Goal: Entertainment & Leisure: Consume media (video, audio)

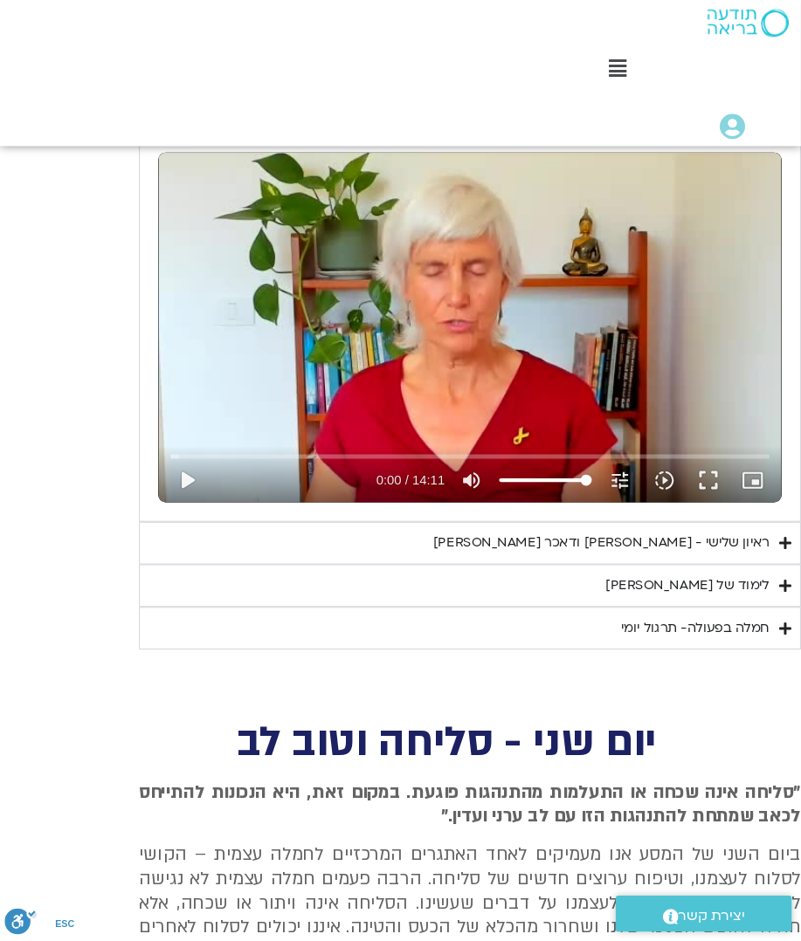
scroll to position [960, 0]
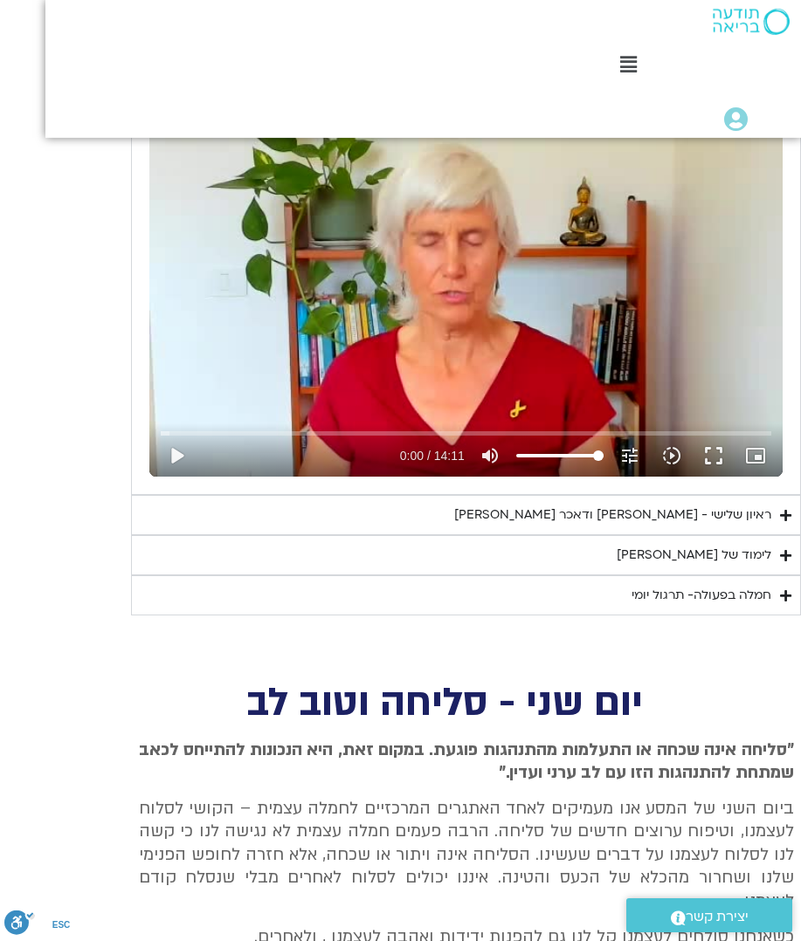
click at [227, 495] on summary "ראיון שלישי - טארה בראך ודאכר קלטנר" at bounding box center [466, 515] width 670 height 40
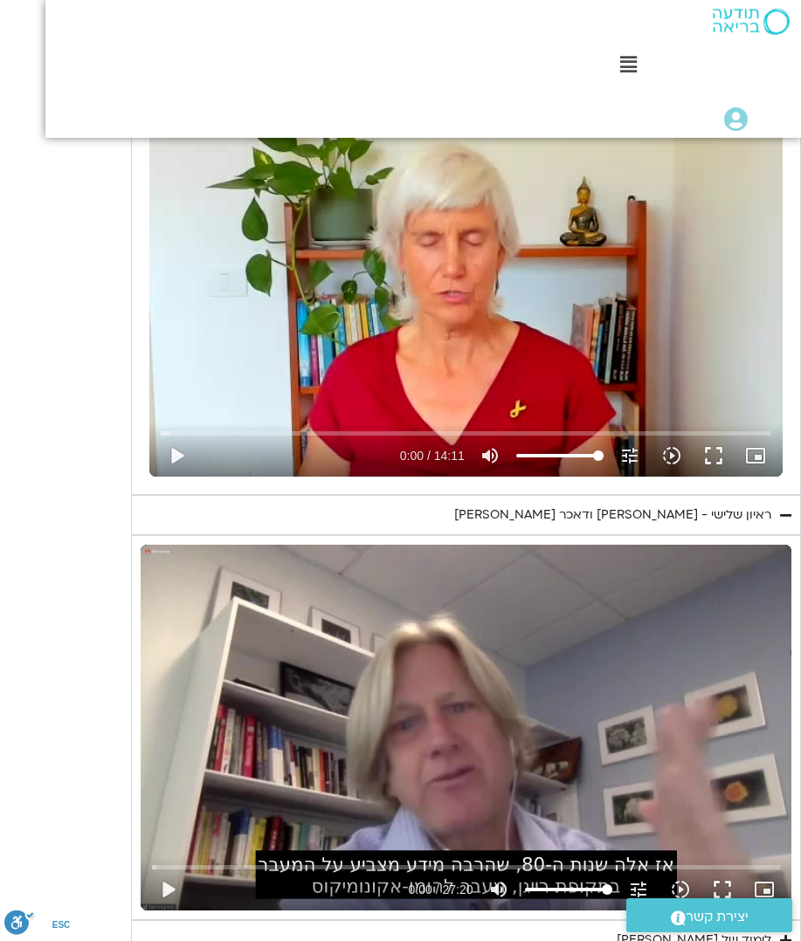
click at [173, 869] on button "play_arrow" at bounding box center [168, 890] width 42 height 42
click at [429, 862] on input "Seek" at bounding box center [465, 867] width 627 height 10
click at [515, 862] on input "Seek" at bounding box center [465, 867] width 627 height 10
click at [446, 854] on div "Skip Ad 15:52 pause 13:34 / 27:20 volume_up Mute tune Resolution Auto 720p slow…" at bounding box center [466, 882] width 638 height 57
click at [176, 872] on button "pause" at bounding box center [168, 890] width 42 height 42
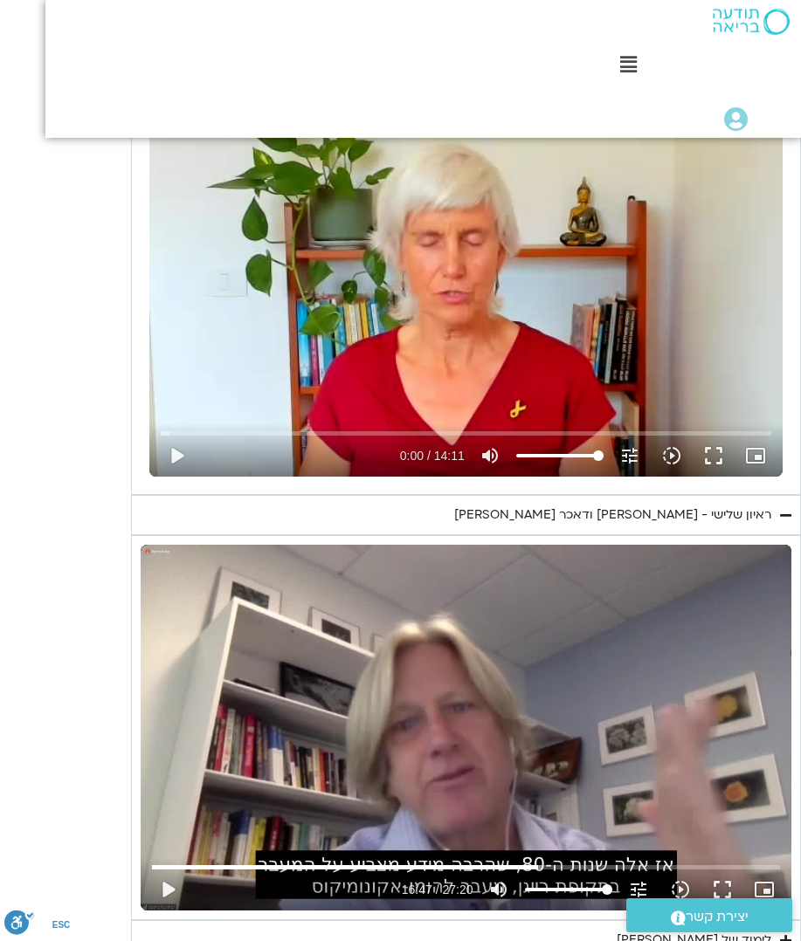
click at [167, 869] on button "play_arrow" at bounding box center [168, 890] width 42 height 42
click at [172, 871] on button "pause" at bounding box center [168, 890] width 42 height 42
click at [165, 869] on button "play_arrow" at bounding box center [168, 890] width 42 height 42
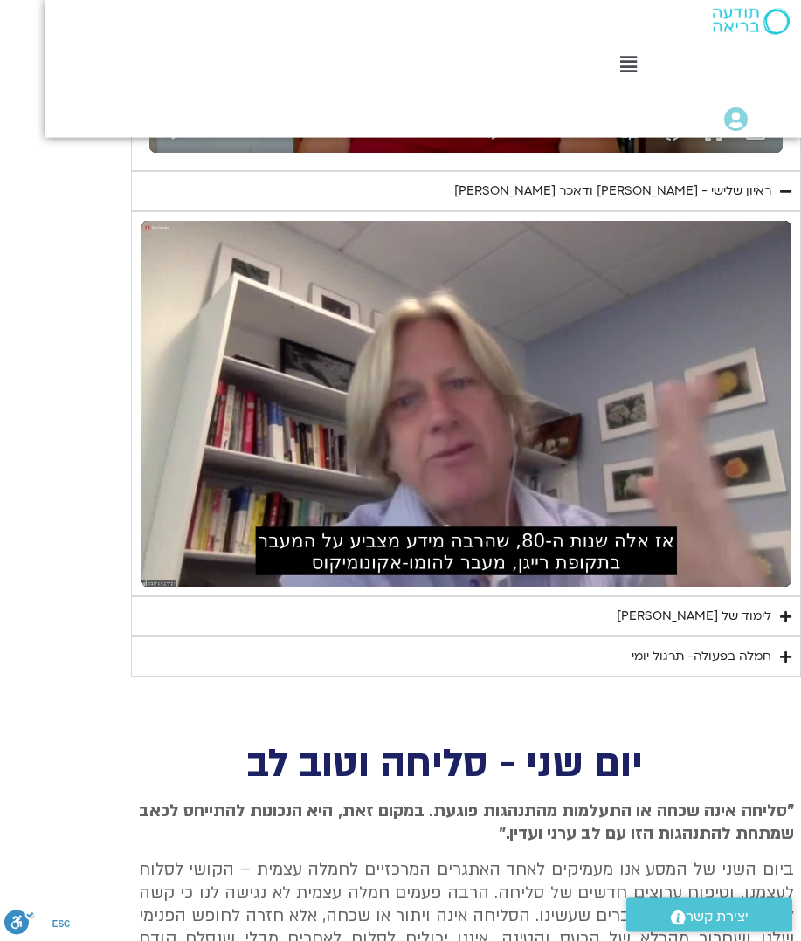
scroll to position [1280, 0]
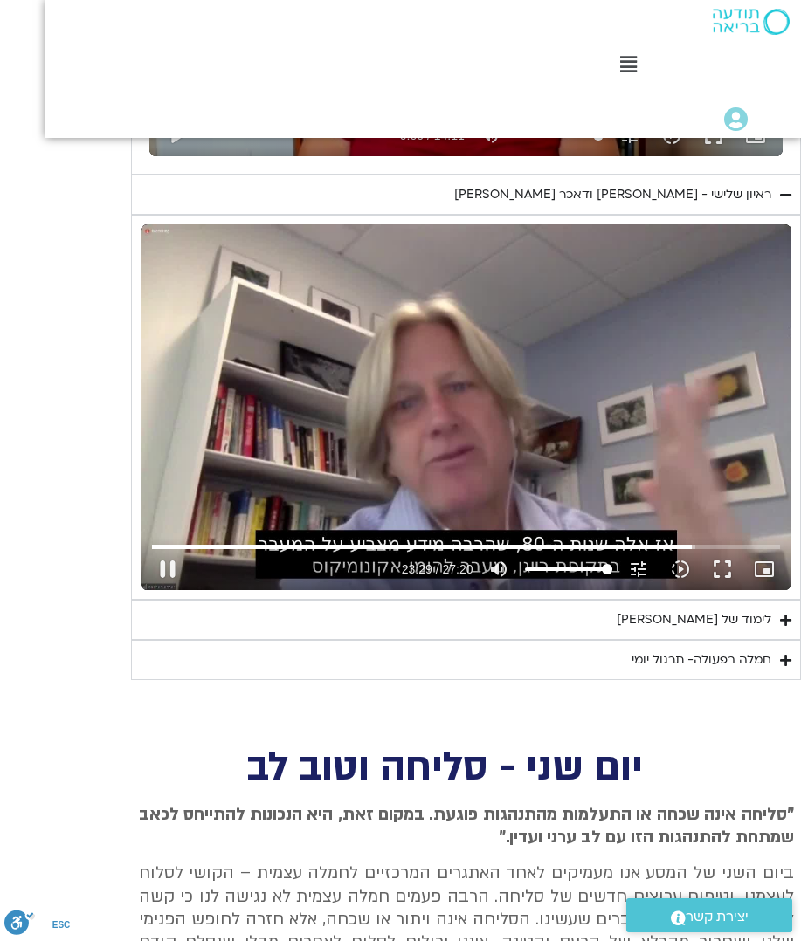
click at [164, 556] on button "pause" at bounding box center [168, 569] width 42 height 42
click at [172, 548] on button "play_arrow" at bounding box center [168, 569] width 42 height 42
click at [162, 548] on button "pause" at bounding box center [168, 569] width 42 height 42
click at [172, 548] on button "play_arrow" at bounding box center [168, 569] width 42 height 42
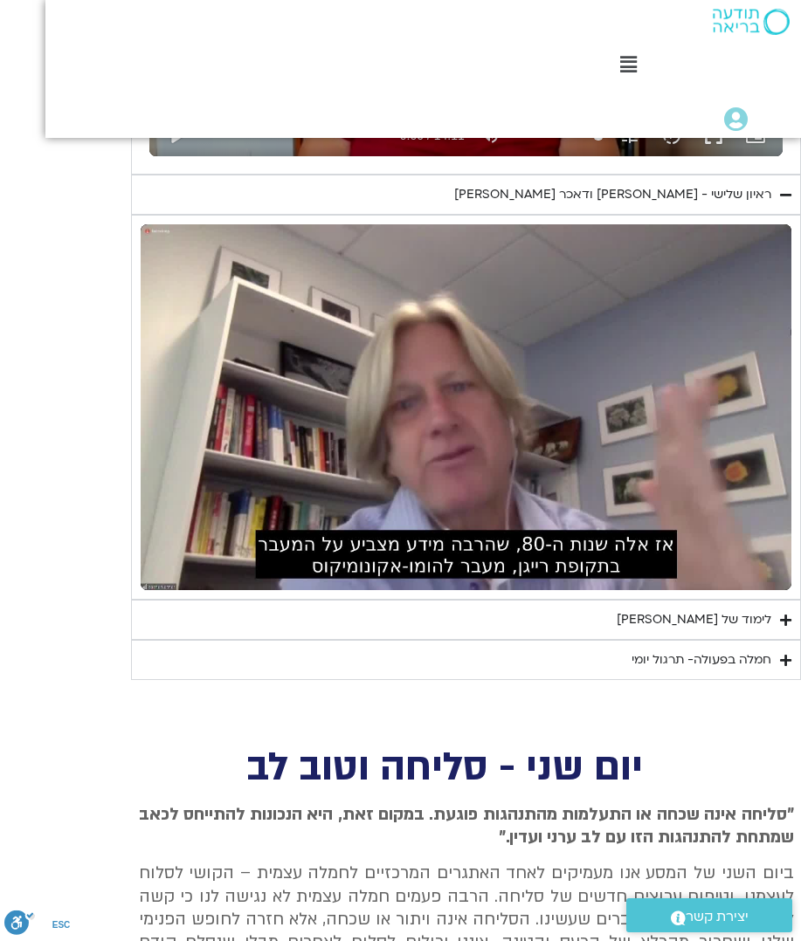
click at [72, 383] on div "יום שלישי - טוב לב אנחנו נעסוק ונתרגל היום טוב לב. המשך של האיכויות של חמלה וסל…" at bounding box center [400, 113] width 801 height 1134
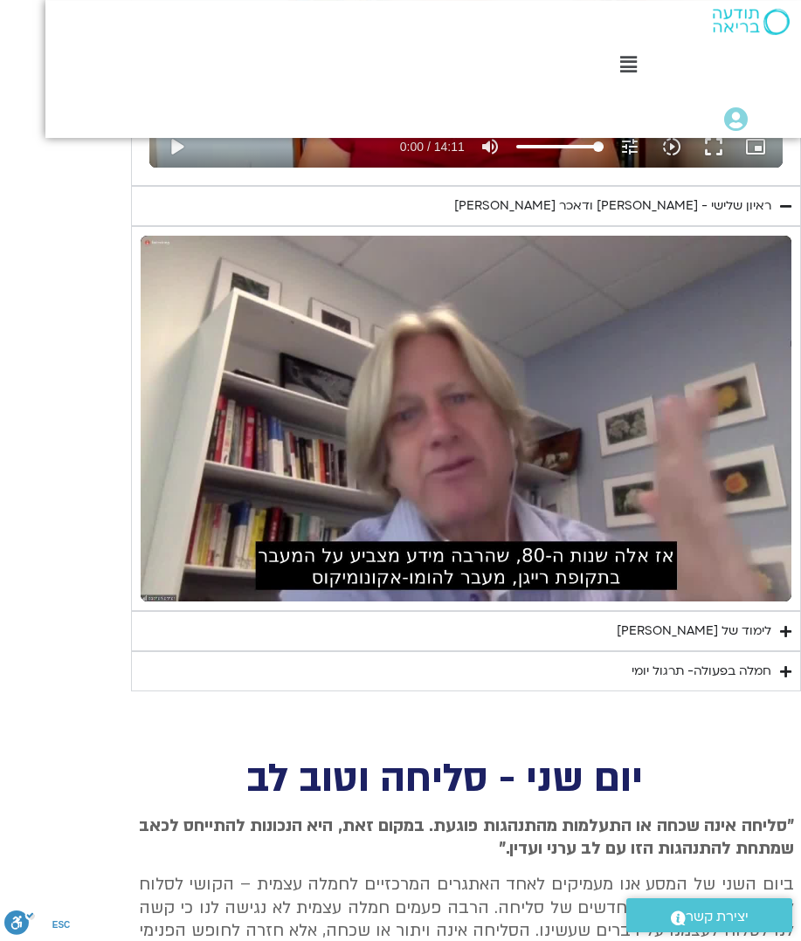
scroll to position [1269, 0]
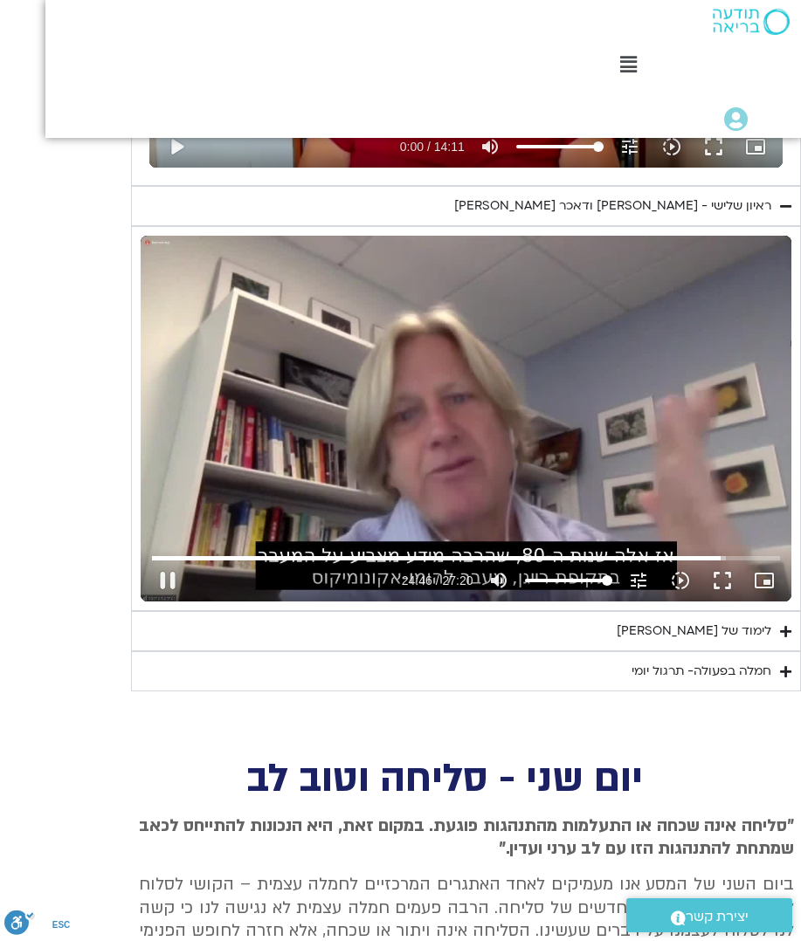
click at [162, 560] on button "pause" at bounding box center [168, 581] width 42 height 42
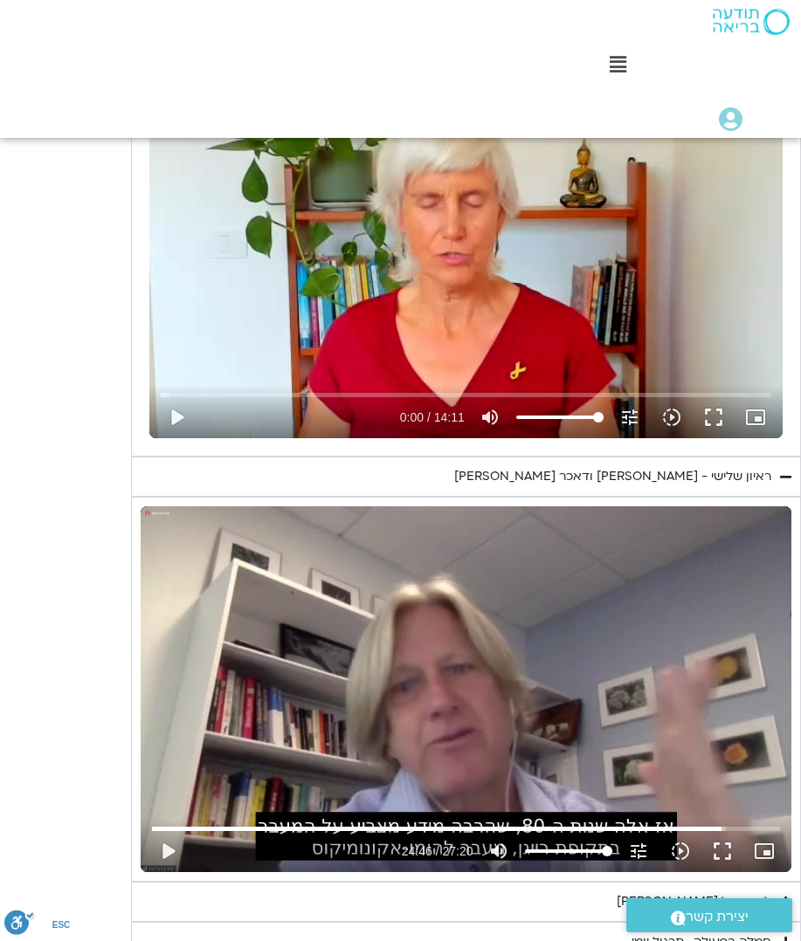
scroll to position [999, 0]
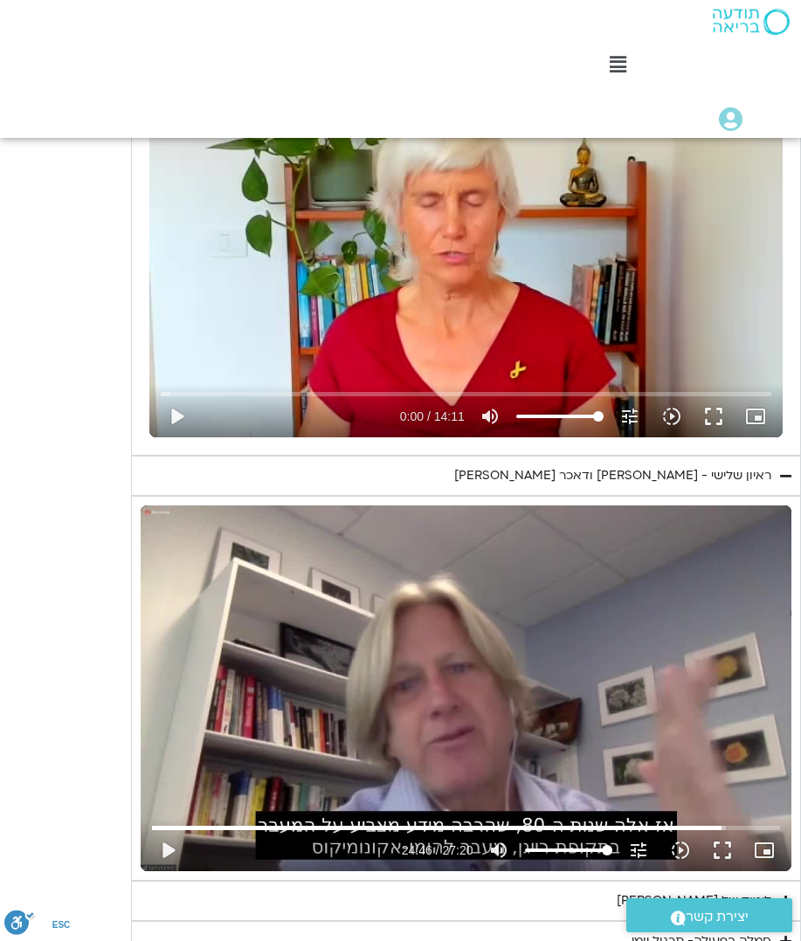
click at [172, 830] on button "play_arrow" at bounding box center [168, 851] width 42 height 42
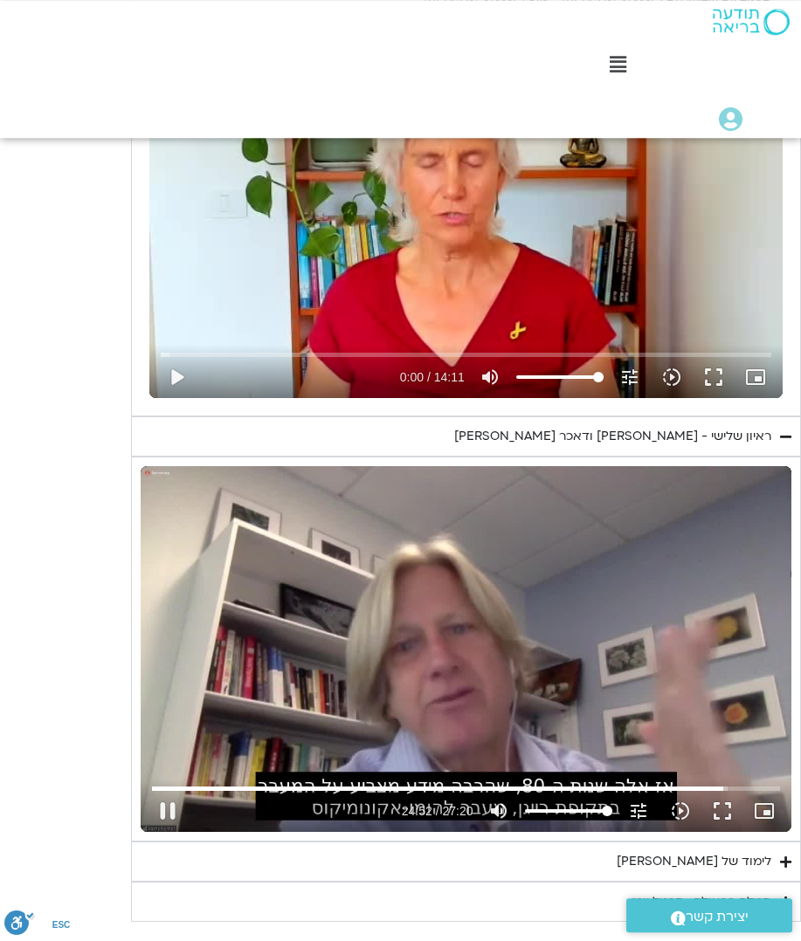
scroll to position [1038, 0]
click at [730, 783] on input "Seek" at bounding box center [465, 788] width 627 height 10
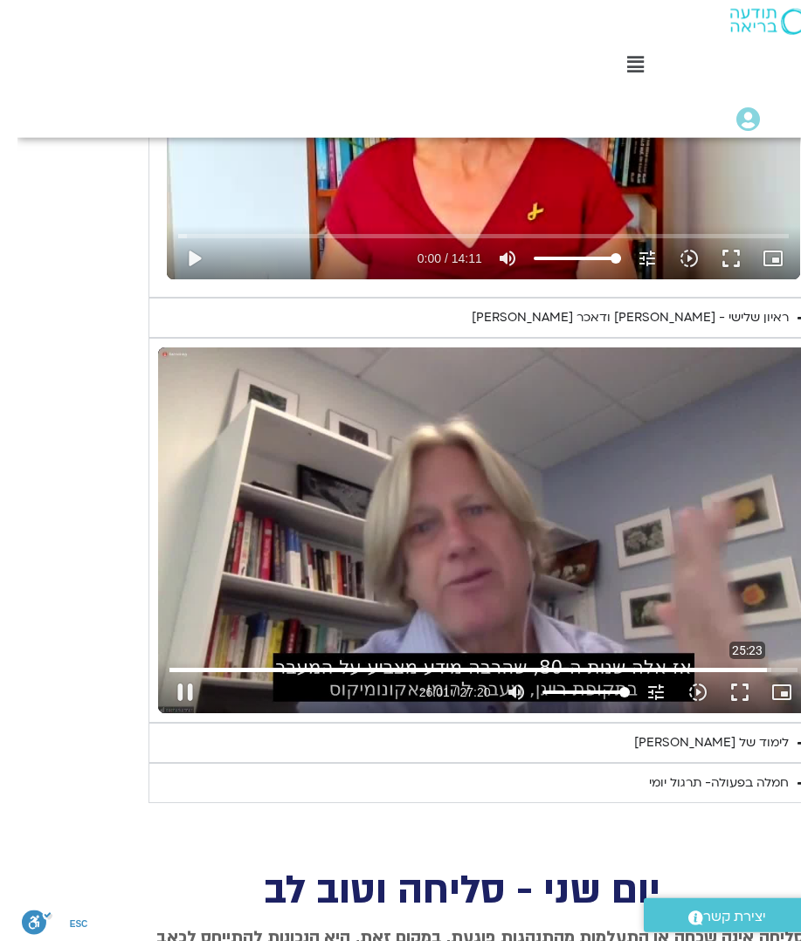
scroll to position [1157, -18]
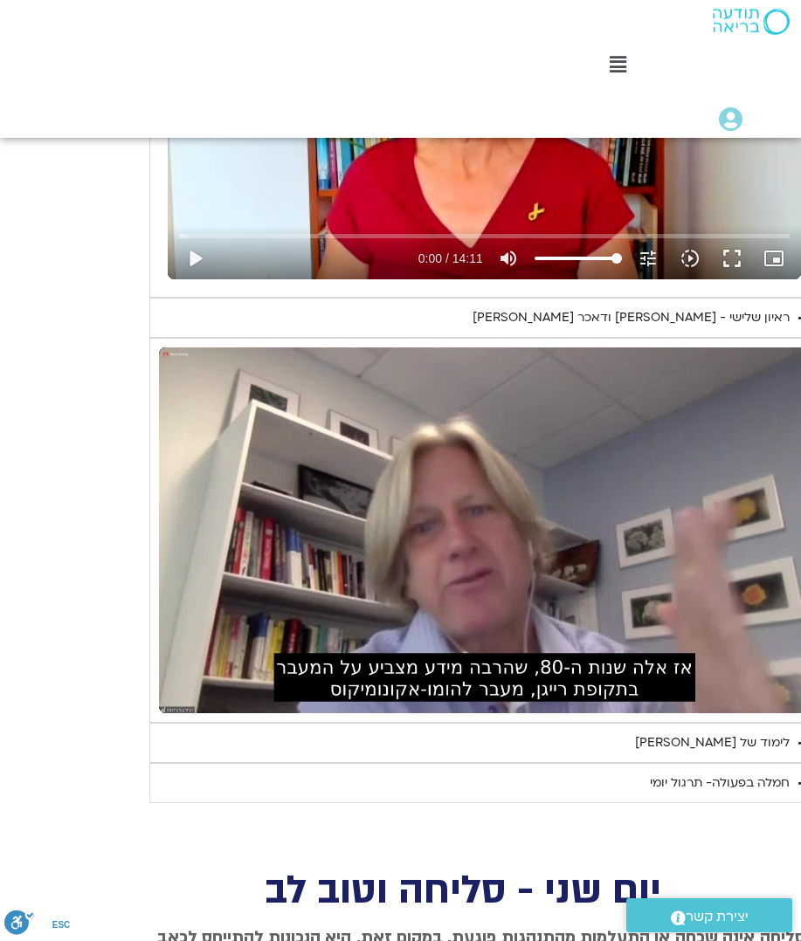
click at [735, 733] on div "לימוד של טארה" at bounding box center [712, 743] width 155 height 21
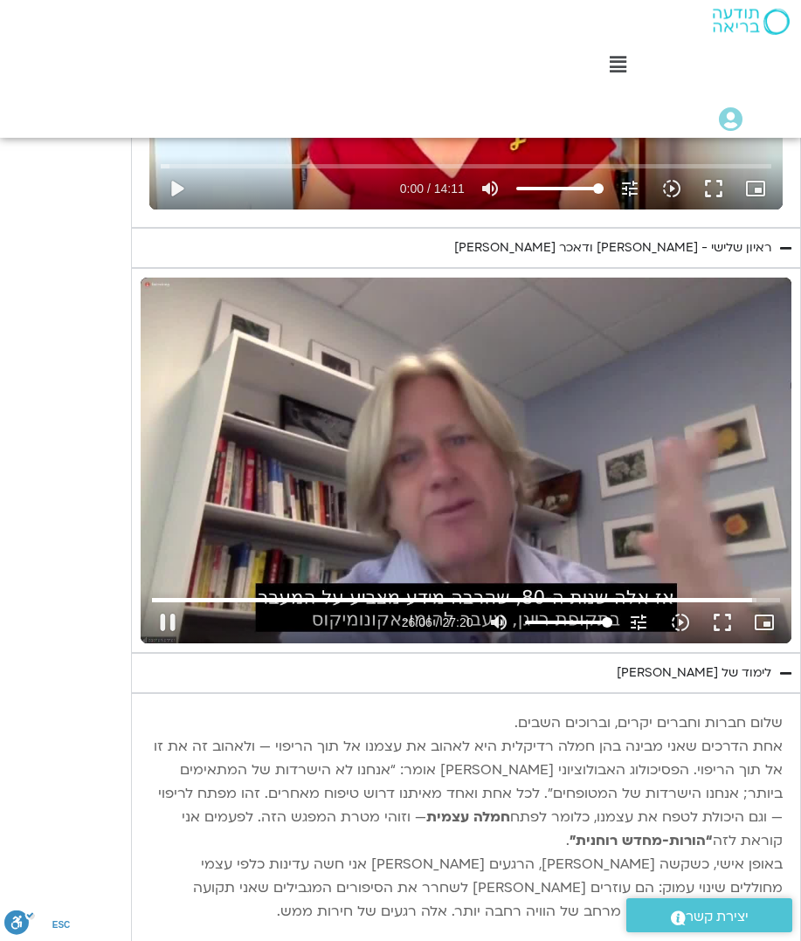
scroll to position [1228, 0]
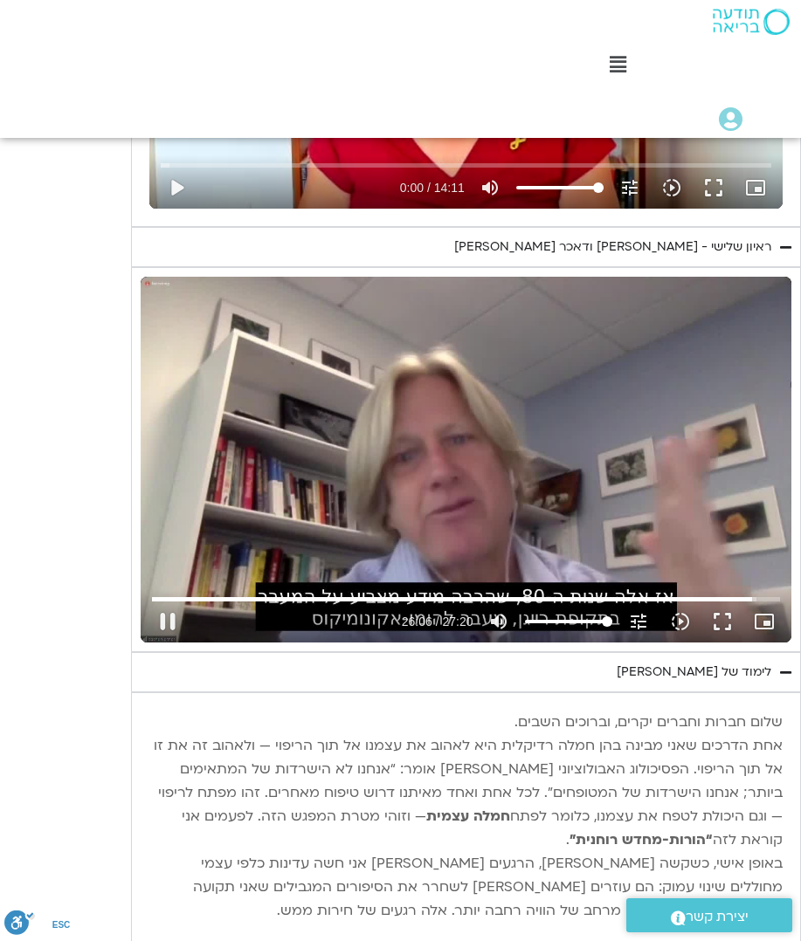
click at [172, 601] on button "pause" at bounding box center [168, 622] width 42 height 42
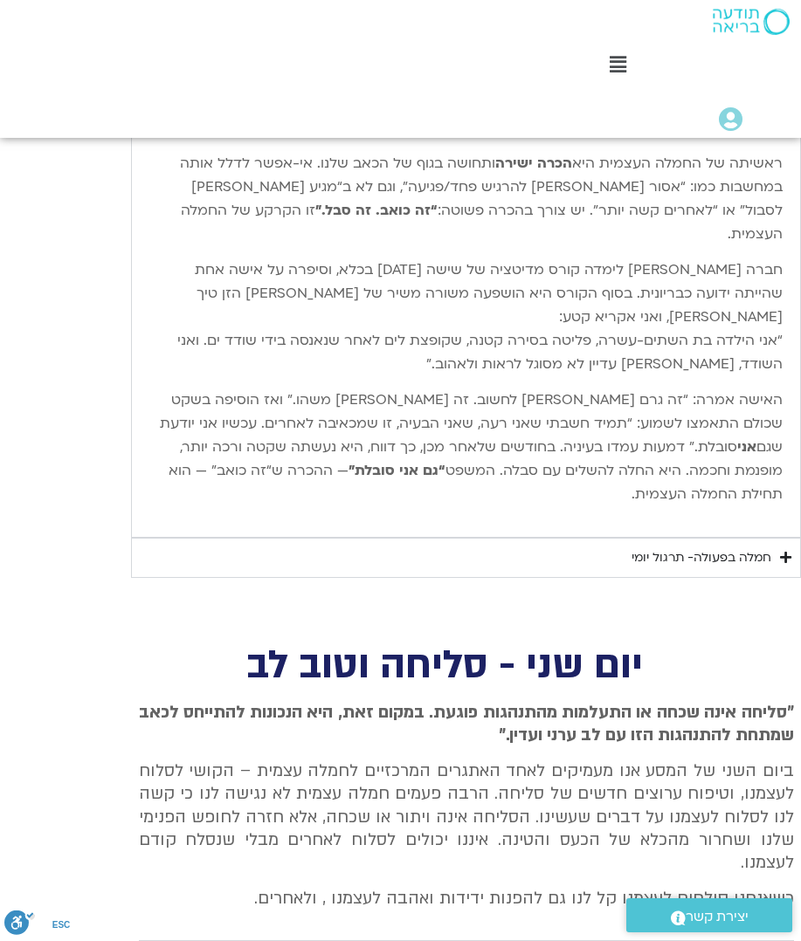
scroll to position [2018, 0]
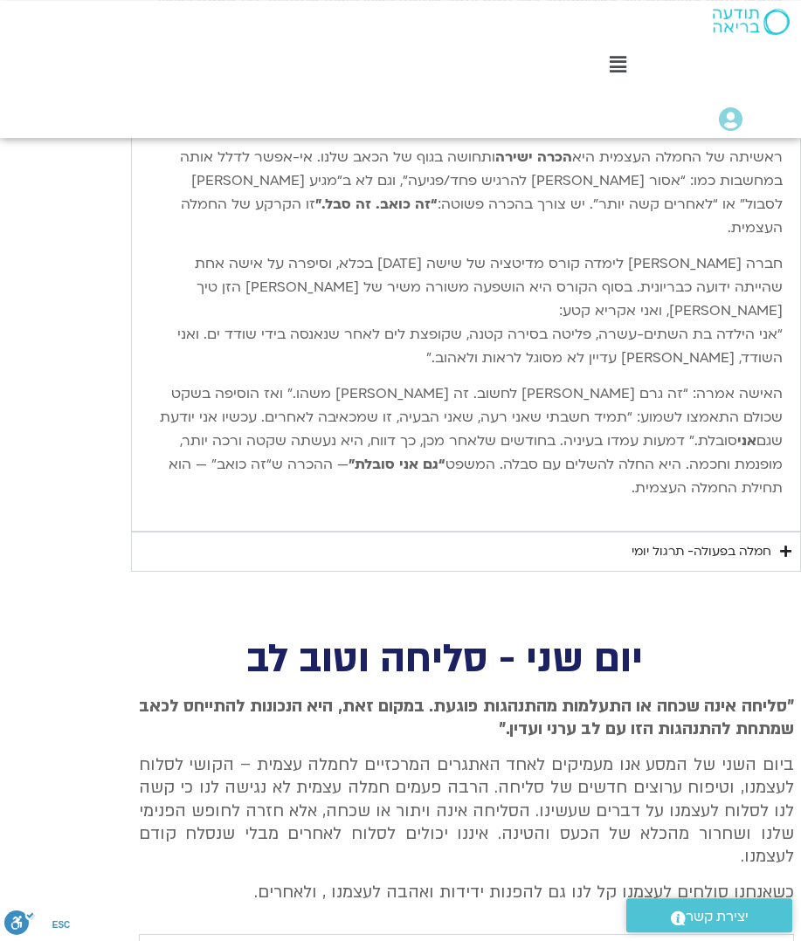
click at [747, 541] on div "חמלה בפעולה- תרגול יומי" at bounding box center [701, 551] width 140 height 21
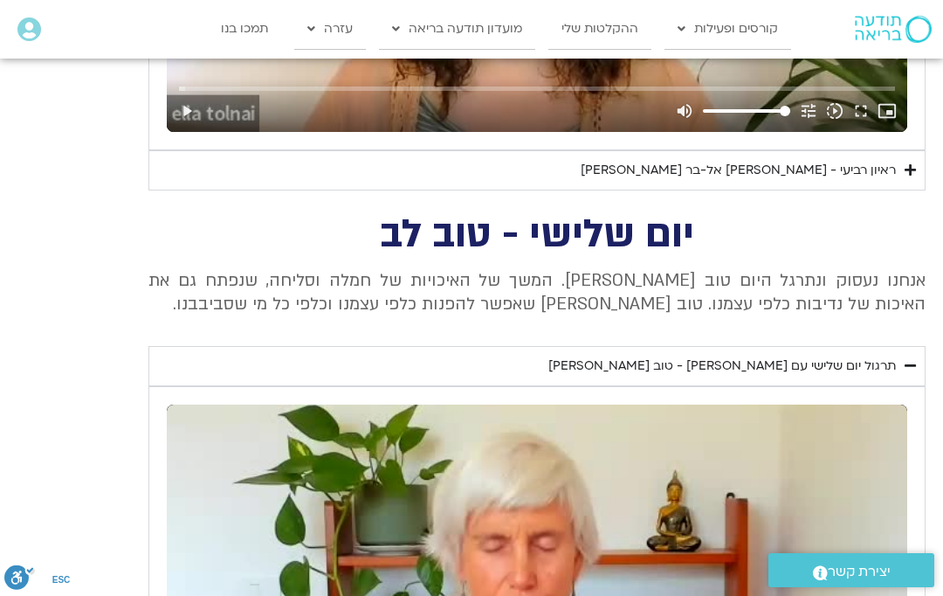
scroll to position [1122, 0]
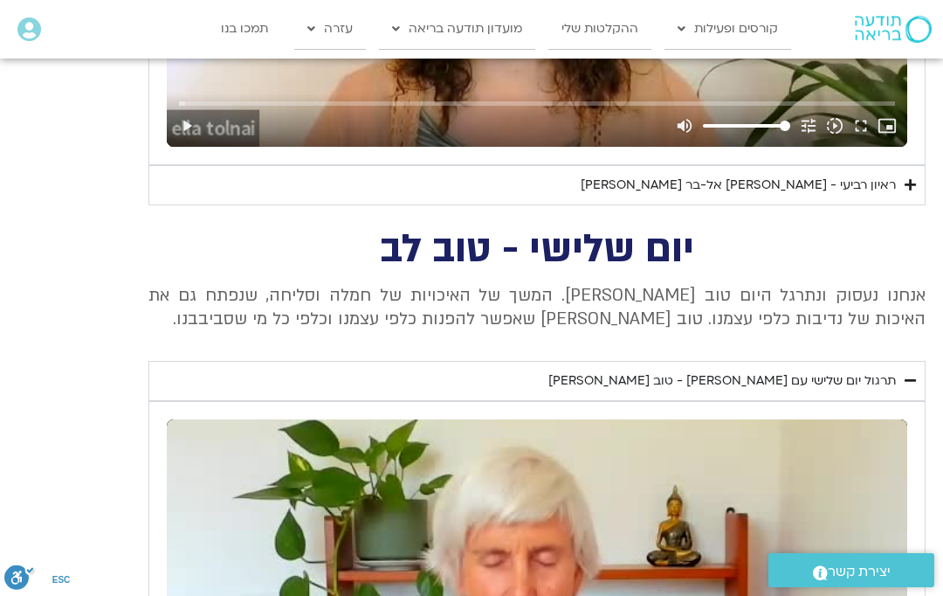
type input "1567.08861464"
